Goal: Transaction & Acquisition: Purchase product/service

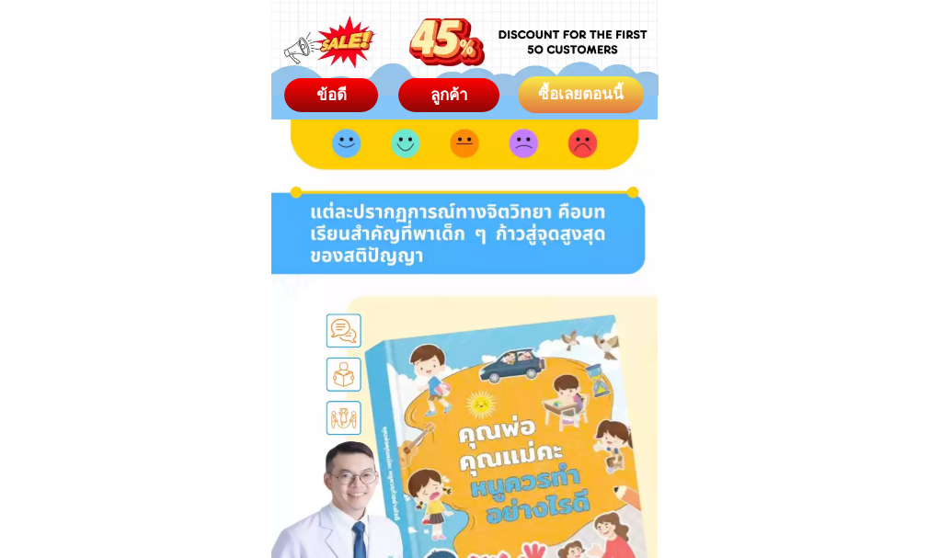
click at [443, 87] on div "ลูกค้า" at bounding box center [448, 96] width 101 height 24
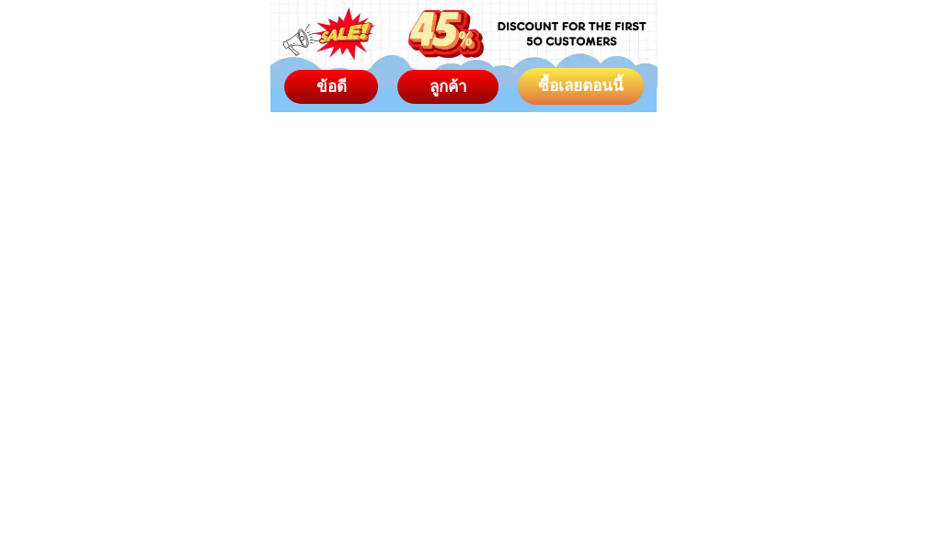
scroll to position [12193, 0]
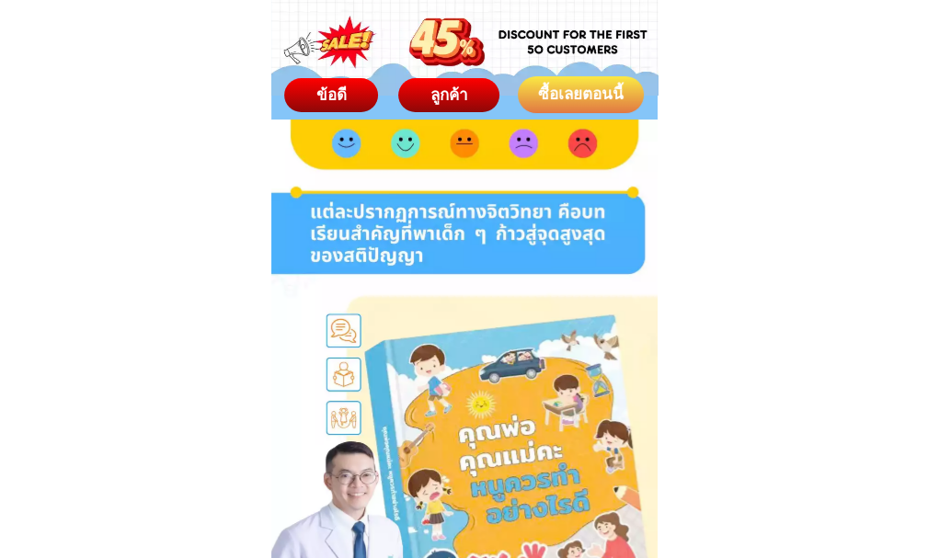
click at [322, 89] on span "ข้อดี" at bounding box center [331, 95] width 33 height 20
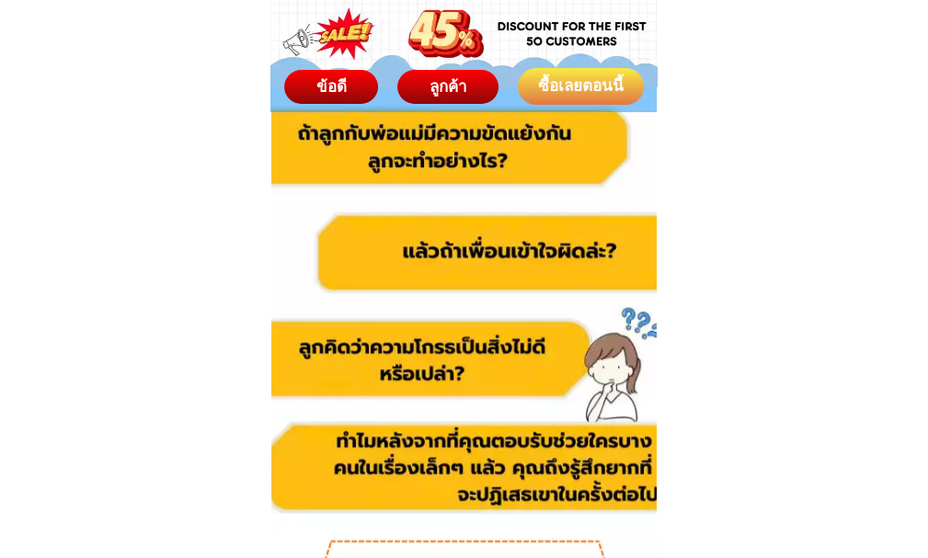
scroll to position [1356, 0]
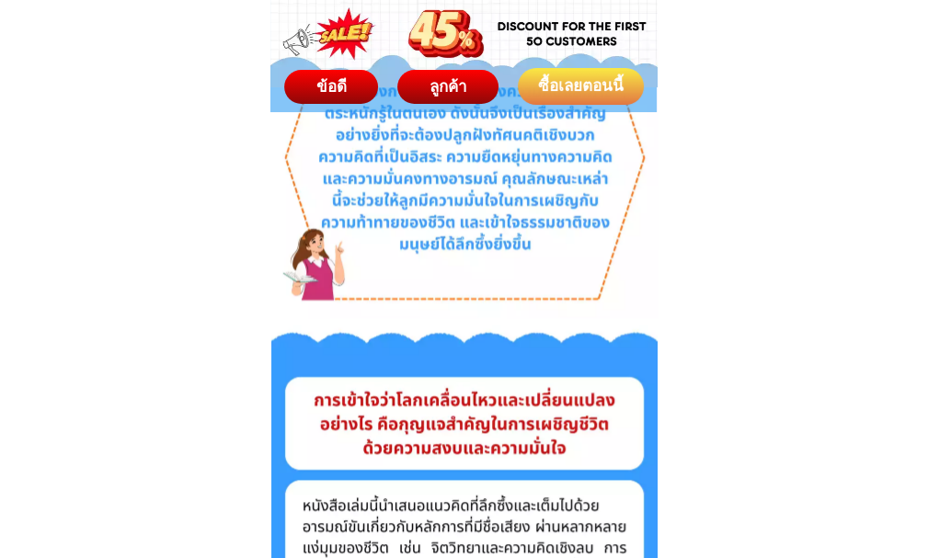
click at [453, 81] on div "ลูกค้า" at bounding box center [448, 87] width 102 height 24
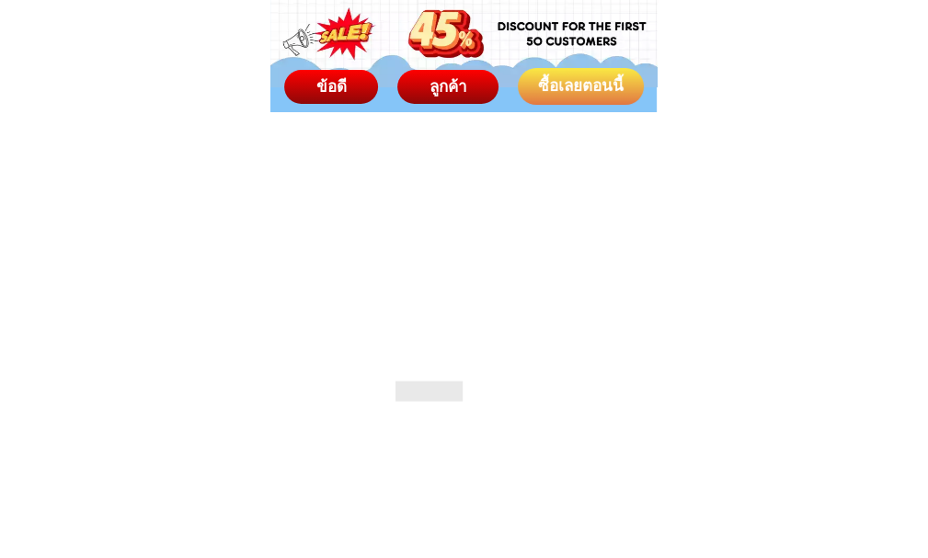
scroll to position [11548, 0]
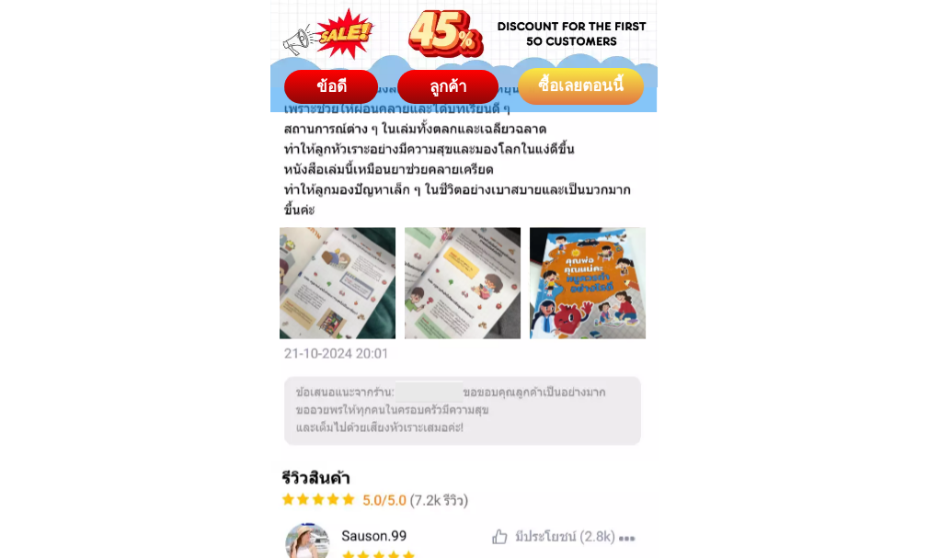
click at [589, 83] on div "ซื้อเลยตอนนี้" at bounding box center [581, 87] width 127 height 24
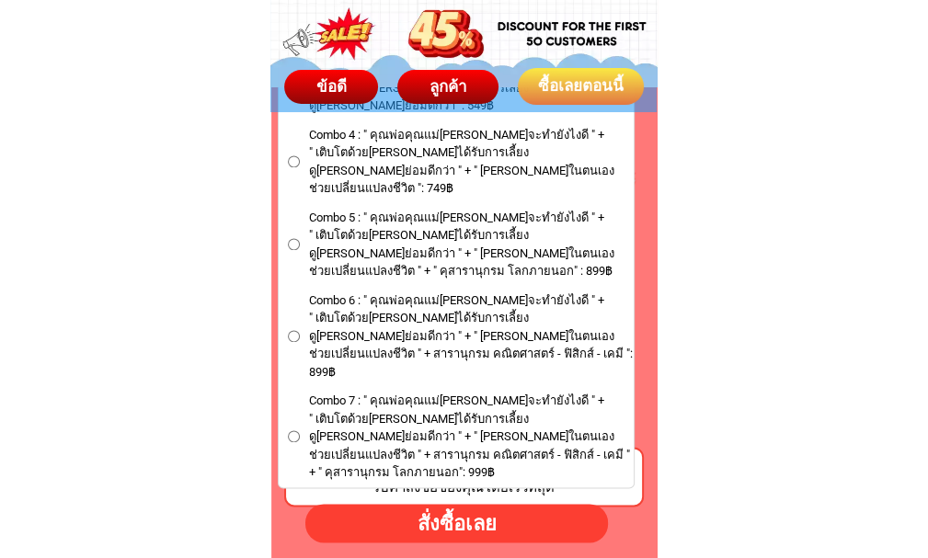
scroll to position [10964, 0]
